Goal: Task Accomplishment & Management: Use online tool/utility

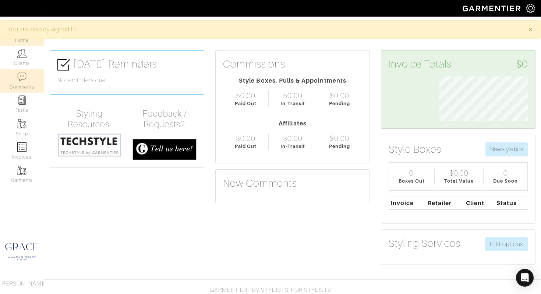
scroll to position [45, 100]
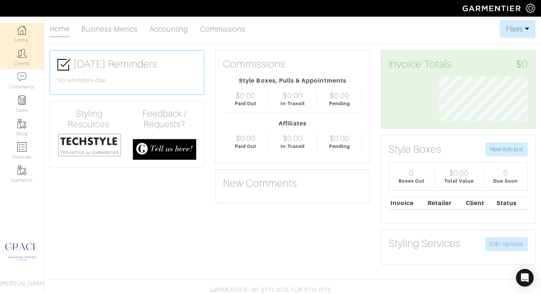
click at [25, 56] on img at bounding box center [21, 53] width 9 height 9
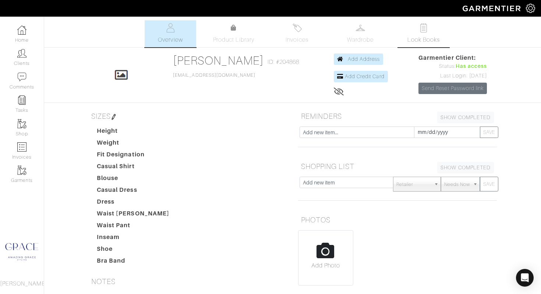
click at [434, 33] on link "Look Books" at bounding box center [424, 33] width 52 height 27
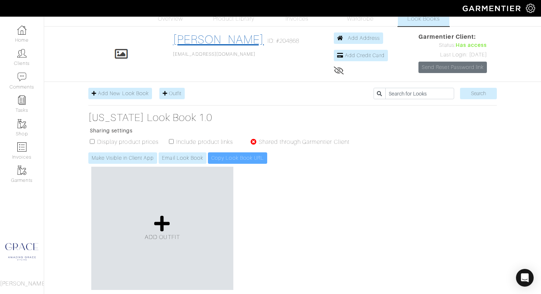
scroll to position [18, 0]
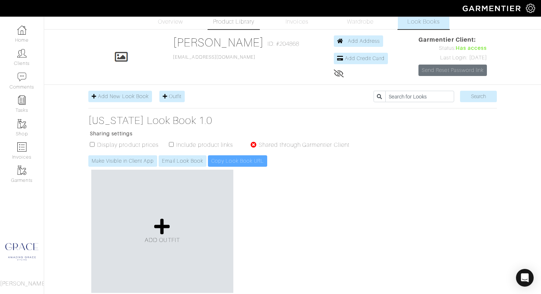
click at [242, 22] on span "Product Library" at bounding box center [234, 21] width 42 height 9
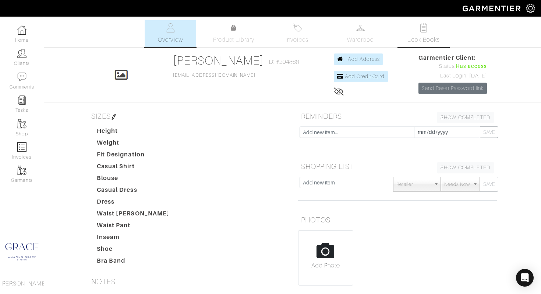
click at [426, 34] on link "Look Books" at bounding box center [424, 33] width 52 height 27
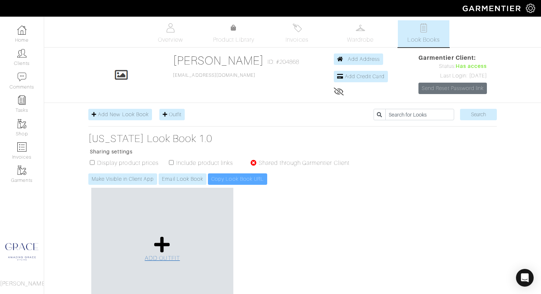
click at [163, 240] on icon at bounding box center [162, 244] width 16 height 18
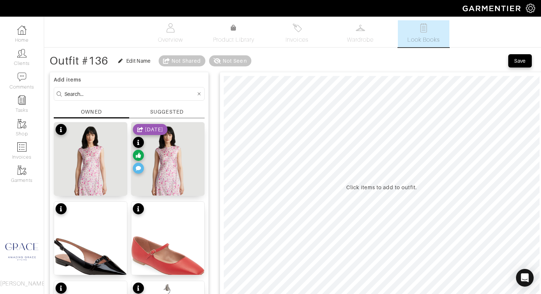
click at [164, 113] on div "SUGGESTED" at bounding box center [166, 112] width 33 height 8
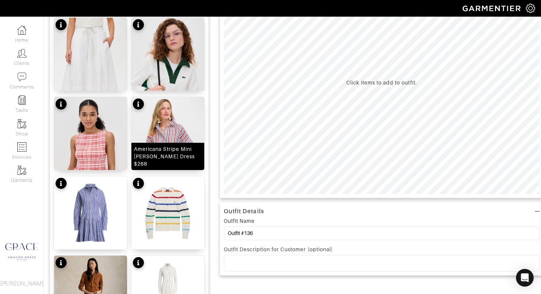
scroll to position [119, 0]
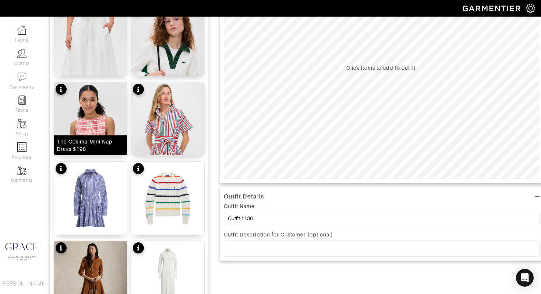
click at [85, 145] on div "The Cosima Mini Nap Dress $198" at bounding box center [91, 145] width 68 height 15
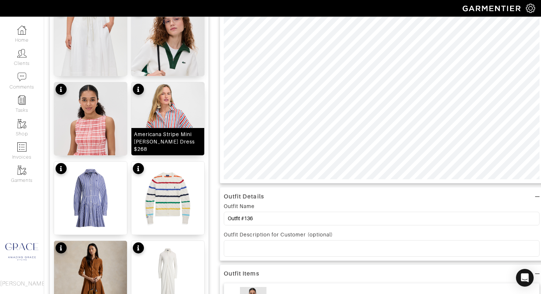
click at [169, 144] on div "Americana Stripe Mini Callie Dress $268" at bounding box center [168, 141] width 68 height 22
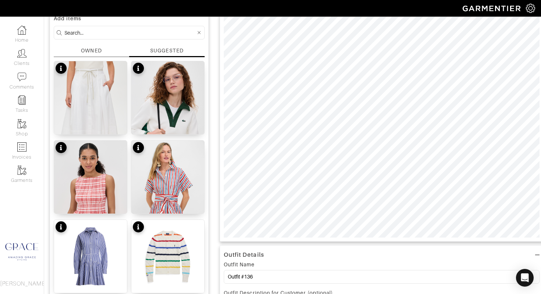
scroll to position [63, 0]
